Goal: Check status

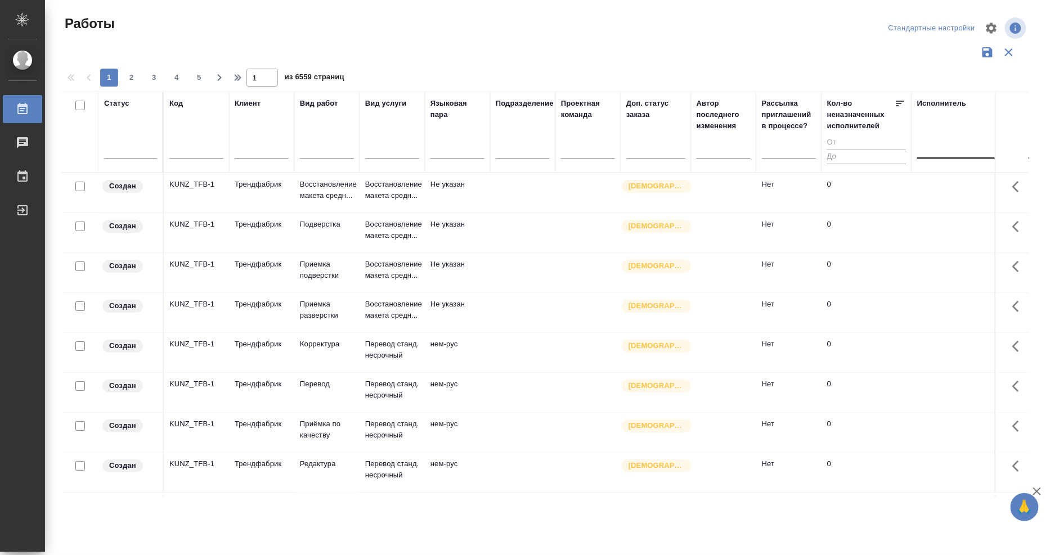
click at [936, 150] on div at bounding box center [990, 147] width 146 height 16
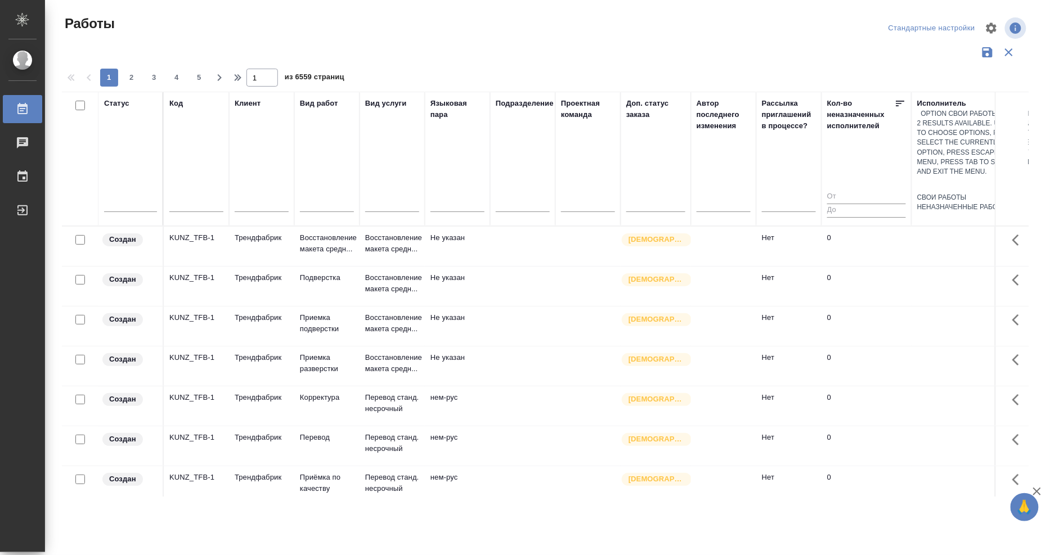
click at [934, 193] on div "Свои работы" at bounding box center [990, 198] width 146 height 10
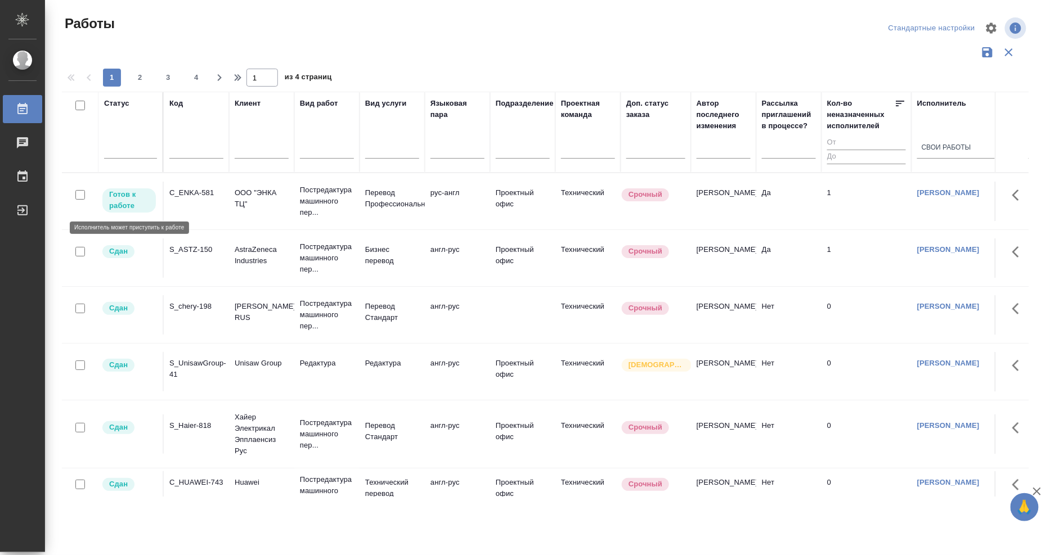
click at [114, 199] on p "Готов к работе" at bounding box center [129, 200] width 40 height 23
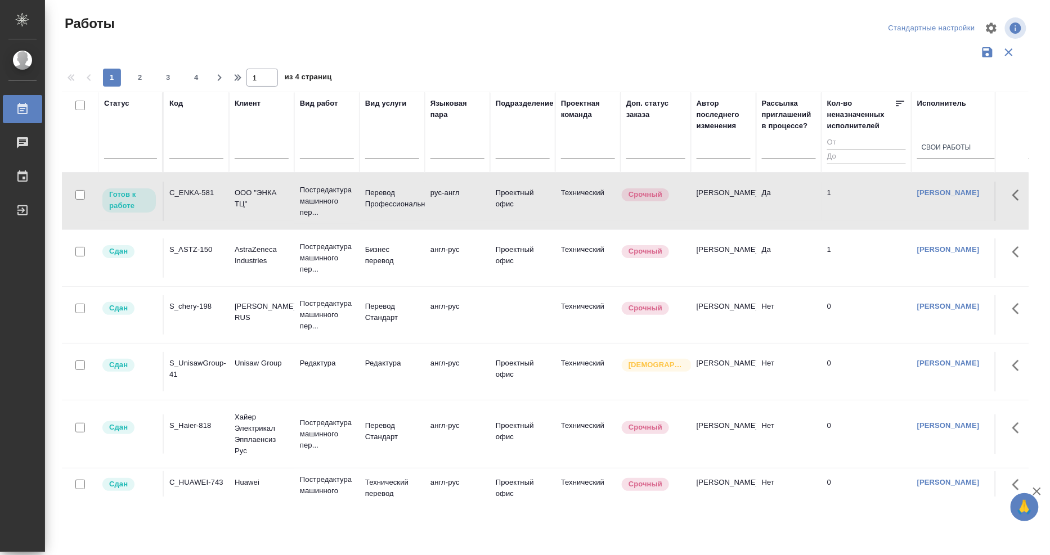
click at [198, 195] on div "C_ENKA-581" at bounding box center [196, 192] width 54 height 11
click at [183, 194] on div "C_ENKA-581" at bounding box center [196, 192] width 54 height 11
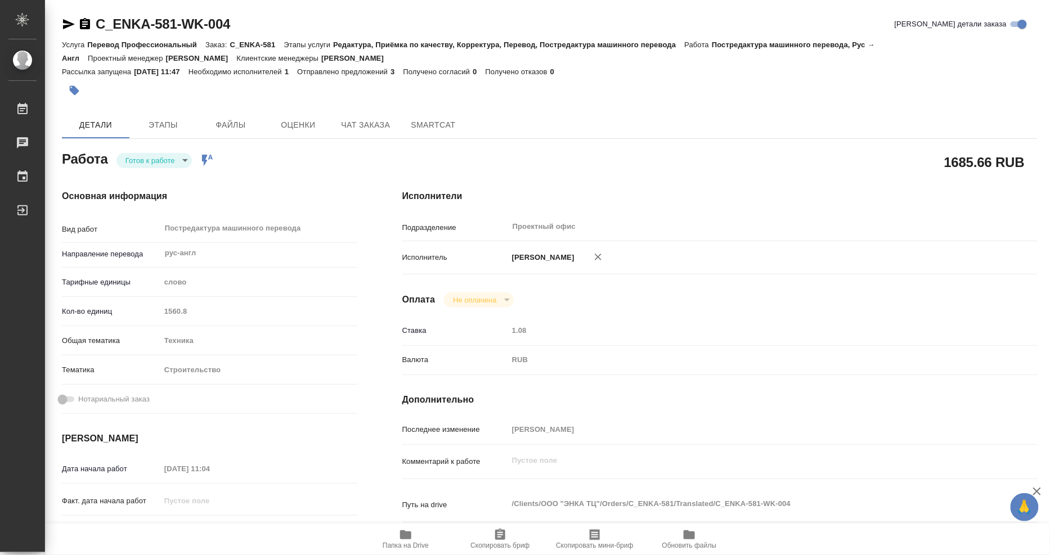
click at [189, 154] on body "🙏 .cls-1 fill:#fff; AWATERA [PERSON_NAME] Чаты График Выйти C_ENKA-581-WK-004 К…" at bounding box center [525, 277] width 1050 height 555
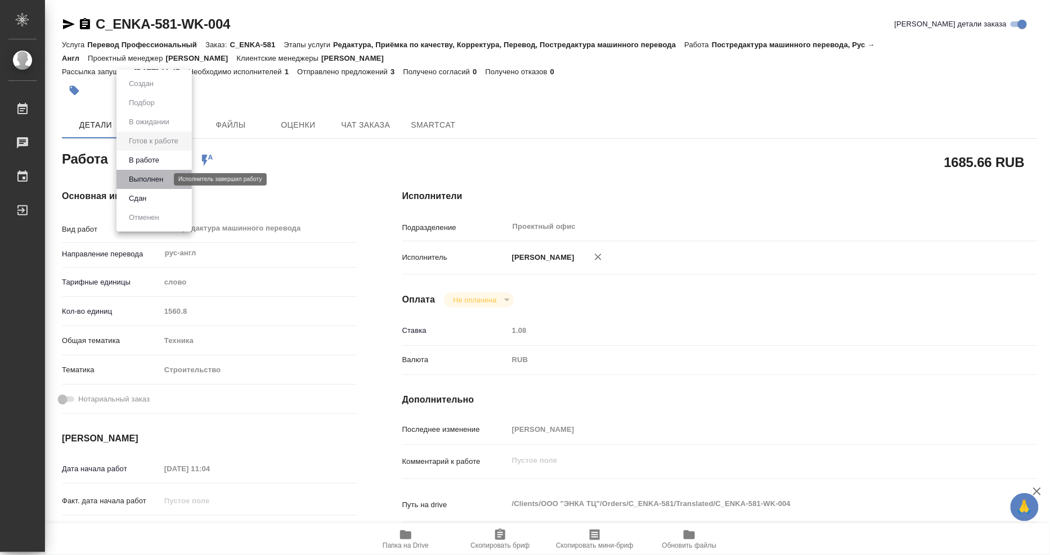
click at [154, 178] on button "Выполнен" at bounding box center [145, 179] width 41 height 12
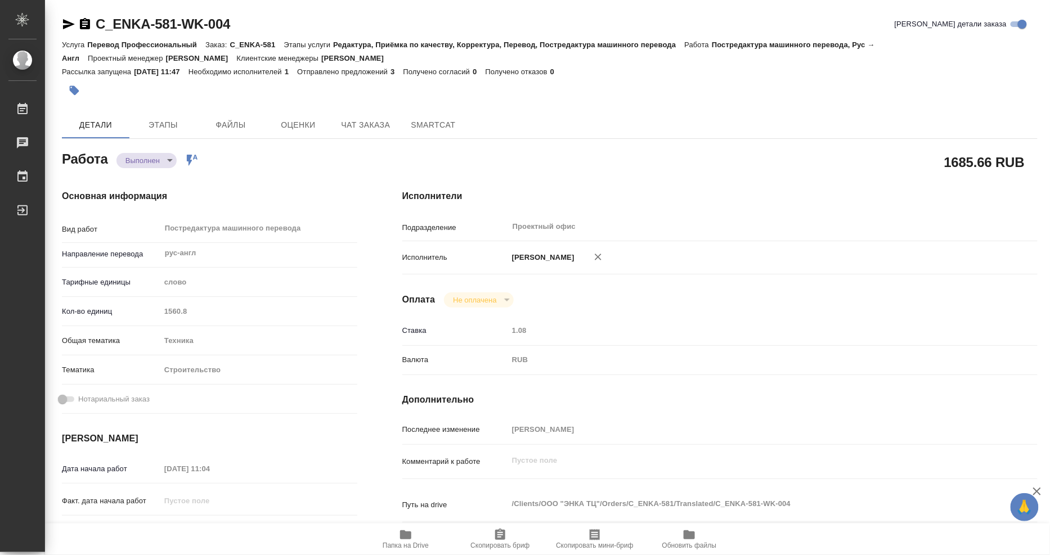
type textarea "x"
